Goal: Obtain resource: Download file/media

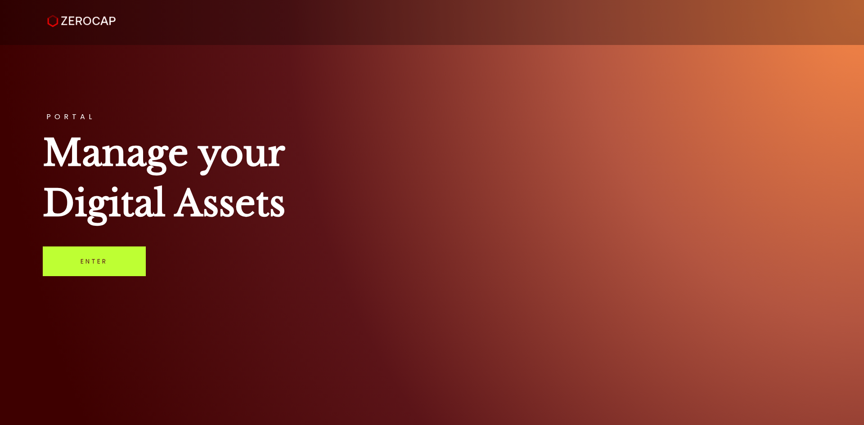
click at [122, 275] on link "Enter" at bounding box center [94, 262] width 103 height 30
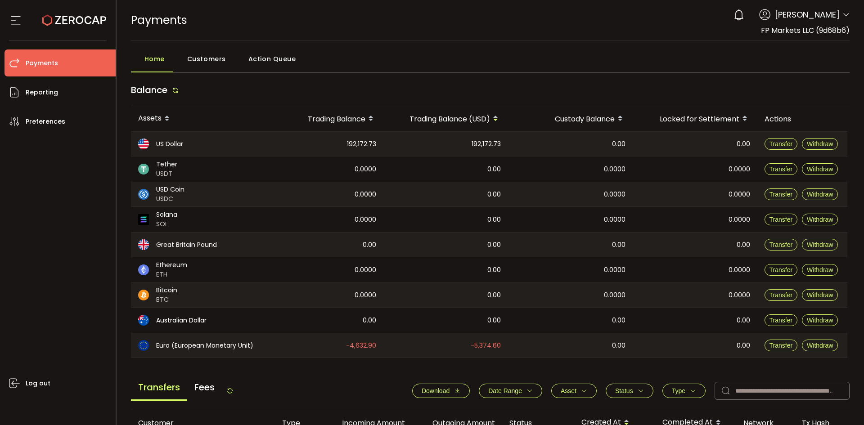
scroll to position [45, 0]
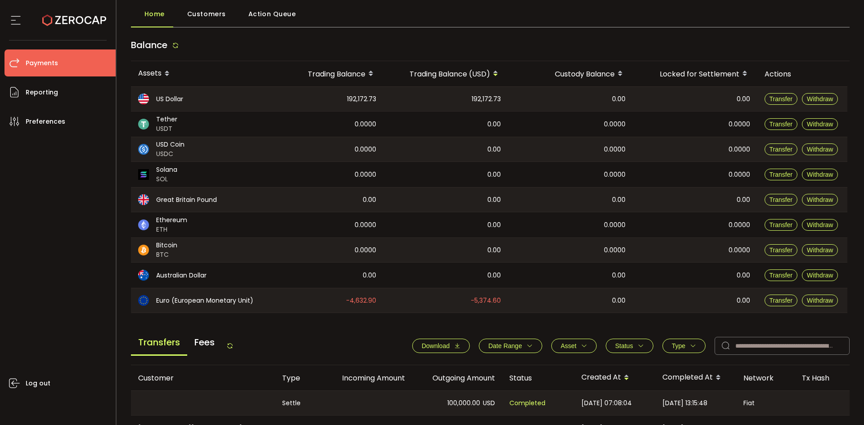
click at [447, 340] on button "Download" at bounding box center [441, 346] width 58 height 14
